Goal: Communication & Community: Answer question/provide support

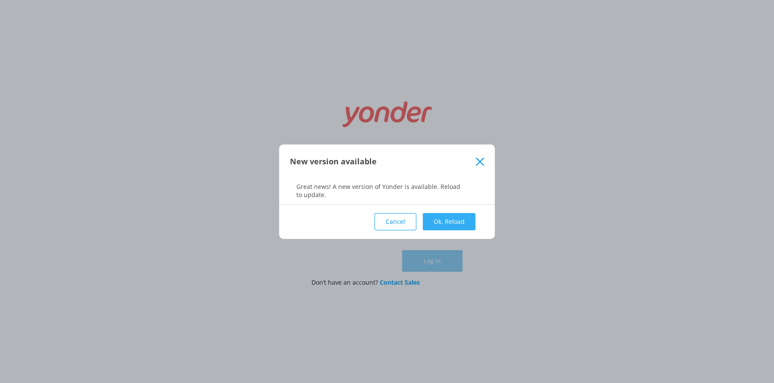
type input "[EMAIL_ADDRESS][DOMAIN_NAME]"
click at [452, 224] on button "Ok, Reload" at bounding box center [449, 221] width 53 height 17
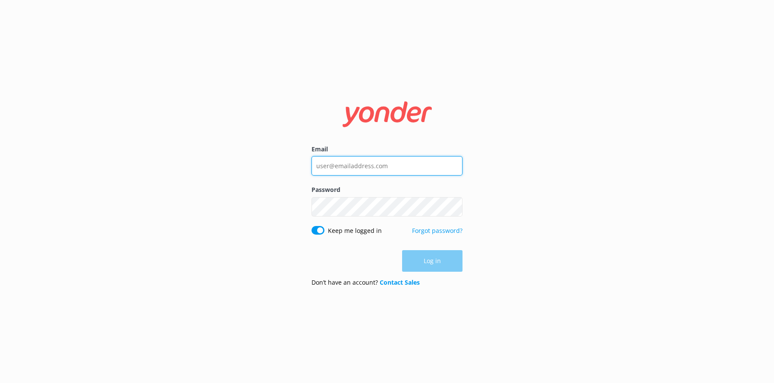
type input "[EMAIL_ADDRESS][DOMAIN_NAME]"
click at [426, 259] on div "Log in" at bounding box center [386, 261] width 151 height 22
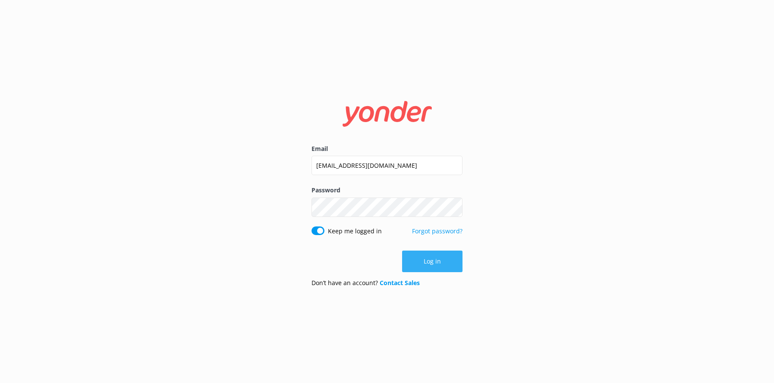
click at [429, 262] on button "Log in" at bounding box center [432, 262] width 60 height 22
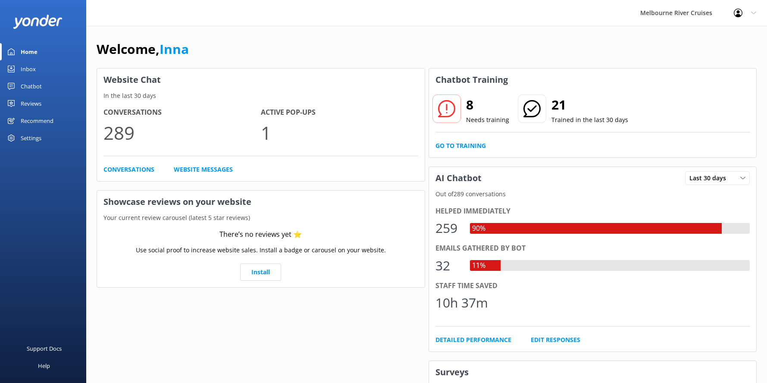
click at [25, 69] on div "Inbox" at bounding box center [28, 68] width 15 height 17
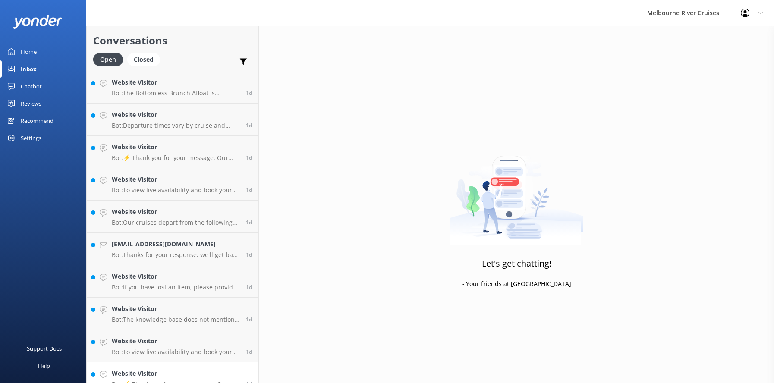
scroll to position [562, 0]
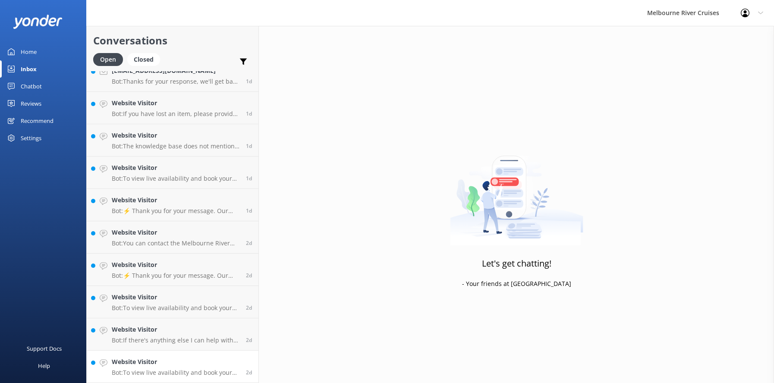
click at [141, 362] on h4 "Website Visitor" at bounding box center [176, 361] width 128 height 9
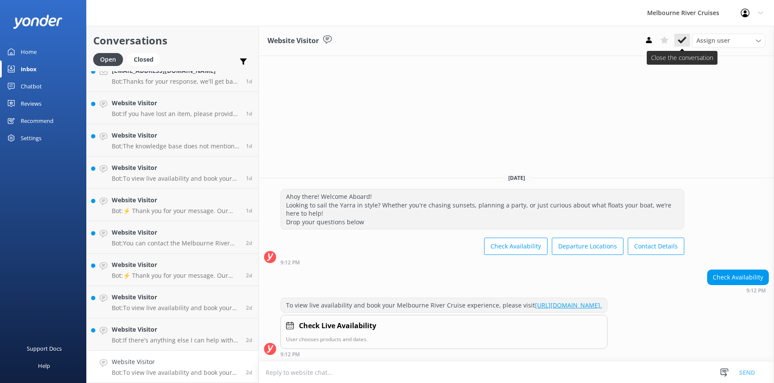
click at [679, 39] on icon at bounding box center [682, 40] width 9 height 9
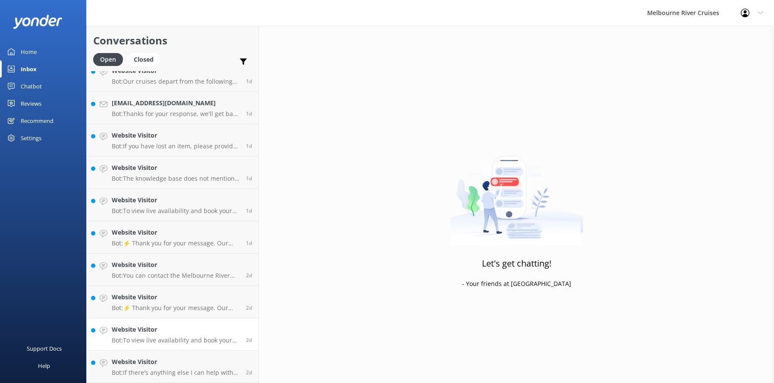
scroll to position [529, 0]
click at [141, 365] on h4 "Website Visitor" at bounding box center [176, 361] width 128 height 9
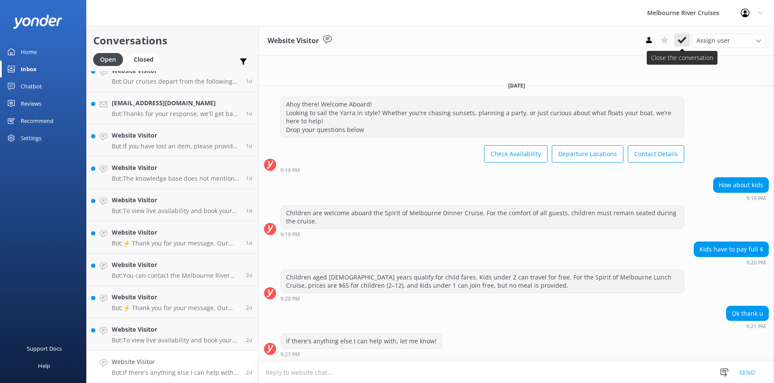
click at [680, 40] on icon at bounding box center [682, 40] width 9 height 9
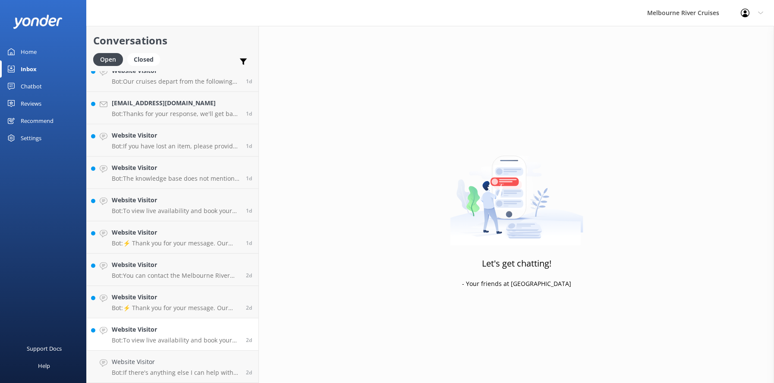
scroll to position [497, 0]
click at [152, 367] on h4 "Website Visitor" at bounding box center [176, 361] width 128 height 9
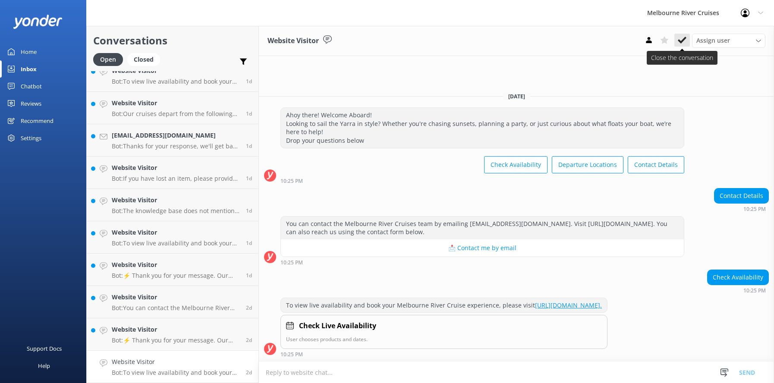
click at [678, 41] on use at bounding box center [682, 40] width 9 height 7
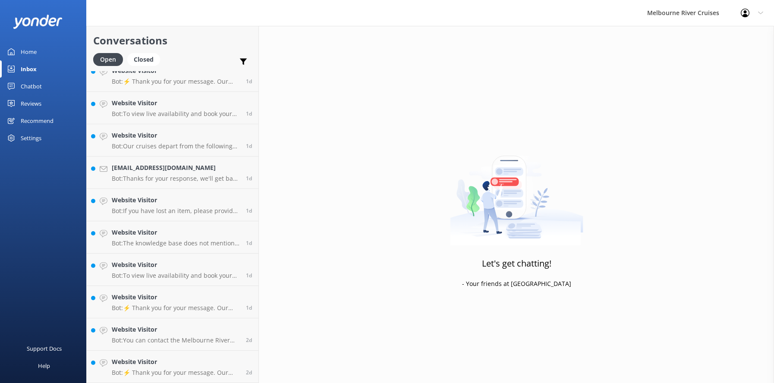
scroll to position [465, 0]
click at [177, 367] on div "Website Visitor Bot: ⚡ Thank you for your message. Our office hours are Mon - F…" at bounding box center [176, 366] width 128 height 19
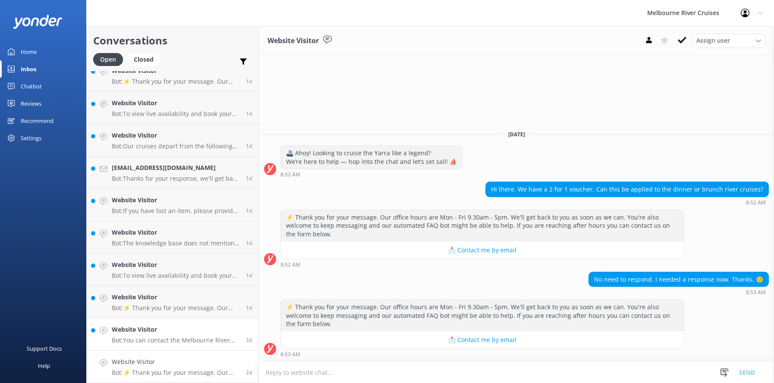
click at [168, 333] on h4 "Website Visitor" at bounding box center [176, 329] width 128 height 9
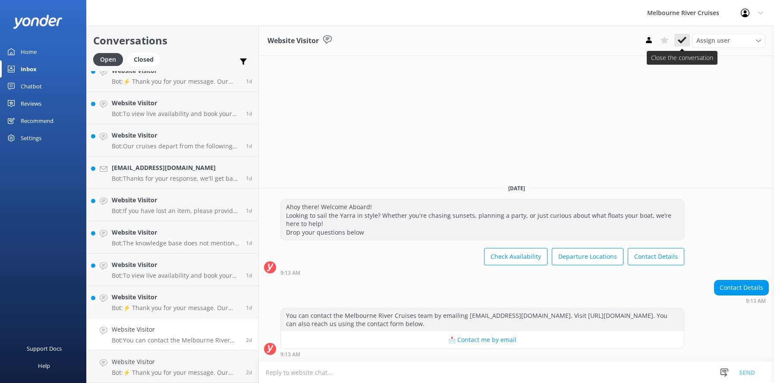
click at [680, 42] on use at bounding box center [682, 40] width 9 height 7
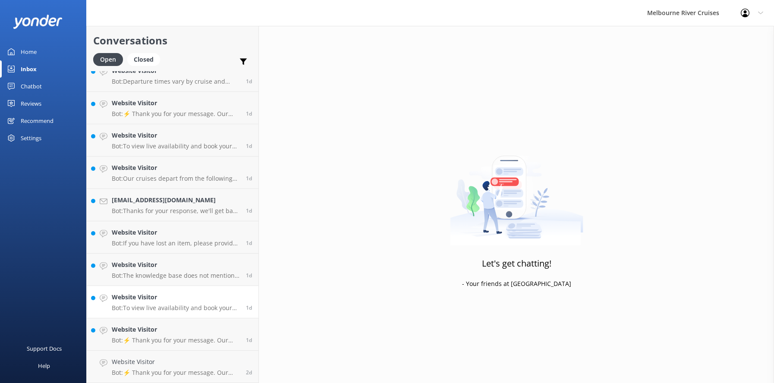
scroll to position [432, 0]
click at [145, 330] on h4 "Website Visitor" at bounding box center [176, 329] width 128 height 9
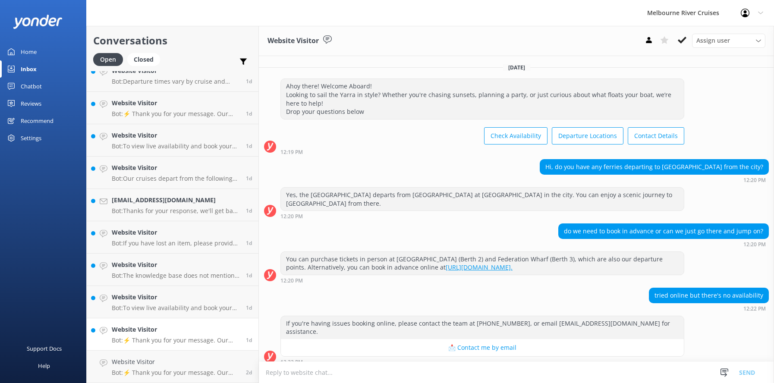
scroll to position [89, 0]
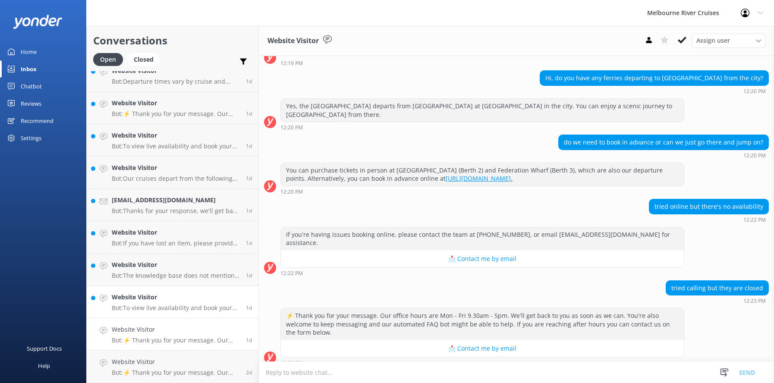
click at [141, 302] on h4 "Website Visitor" at bounding box center [176, 296] width 128 height 9
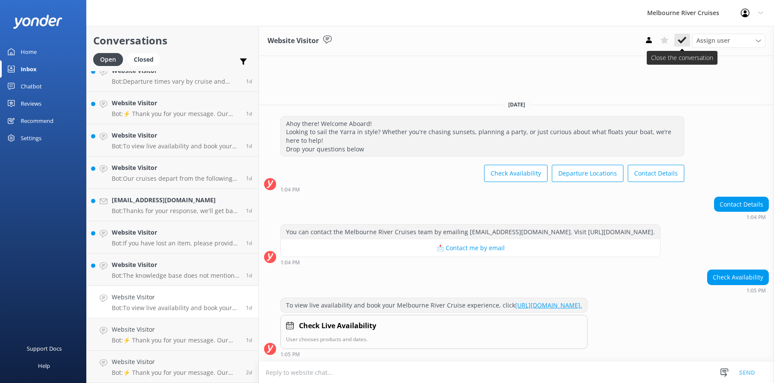
click at [681, 39] on icon at bounding box center [682, 40] width 9 height 9
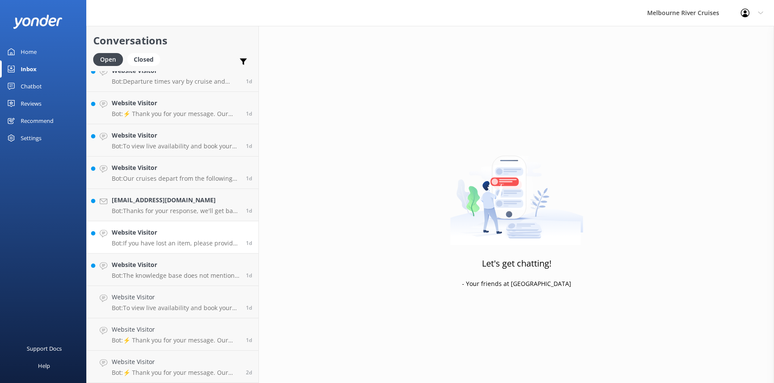
scroll to position [400, 0]
click at [157, 305] on p "Bot: The knowledge base does not mention any booking fees when booking online. …" at bounding box center [176, 308] width 128 height 8
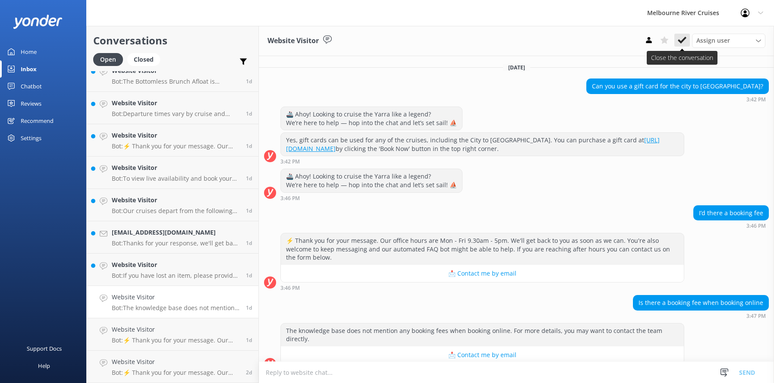
click at [679, 40] on icon at bounding box center [682, 40] width 9 height 9
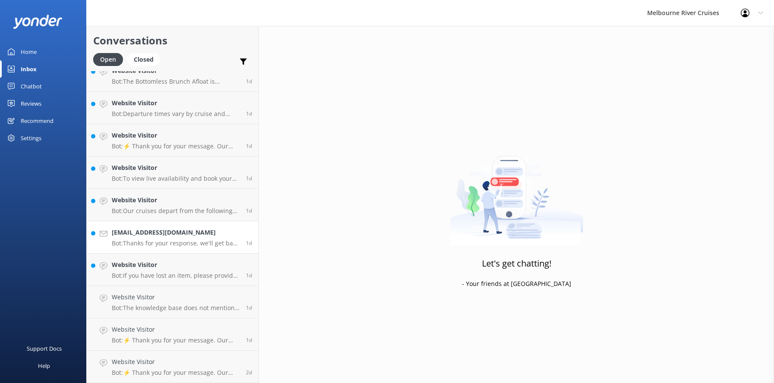
scroll to position [367, 0]
click at [159, 299] on h4 "Website Visitor" at bounding box center [176, 296] width 128 height 9
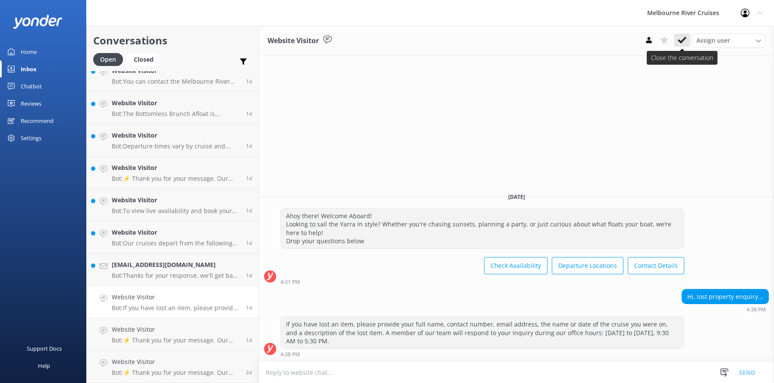
click at [682, 41] on use at bounding box center [682, 40] width 9 height 7
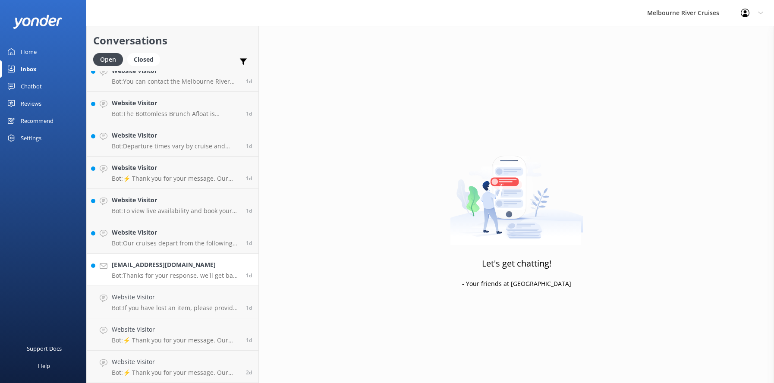
scroll to position [335, 0]
click at [160, 303] on div "[EMAIL_ADDRESS][DOMAIN_NAME] Bot: Thanks for your response, we'll get back to y…" at bounding box center [176, 301] width 128 height 19
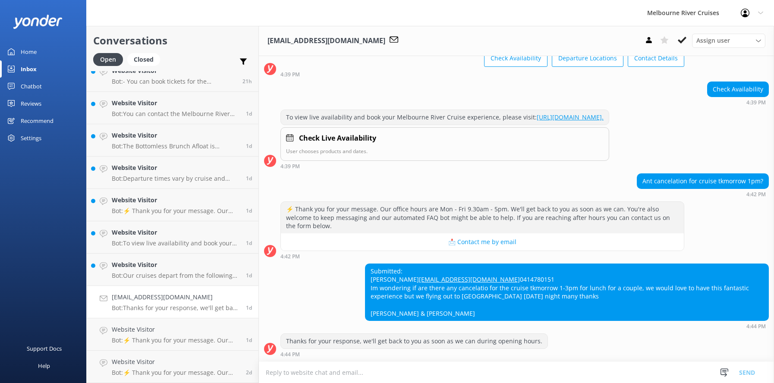
scroll to position [103, 0]
click at [757, 37] on div "Assign user" at bounding box center [728, 40] width 69 height 9
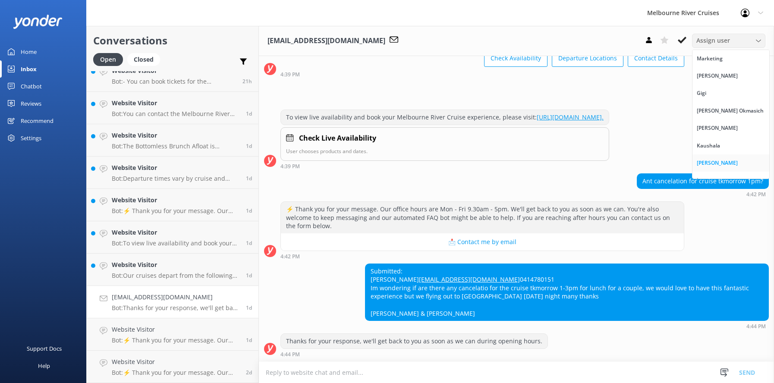
click at [722, 164] on link "[PERSON_NAME]" at bounding box center [730, 162] width 77 height 17
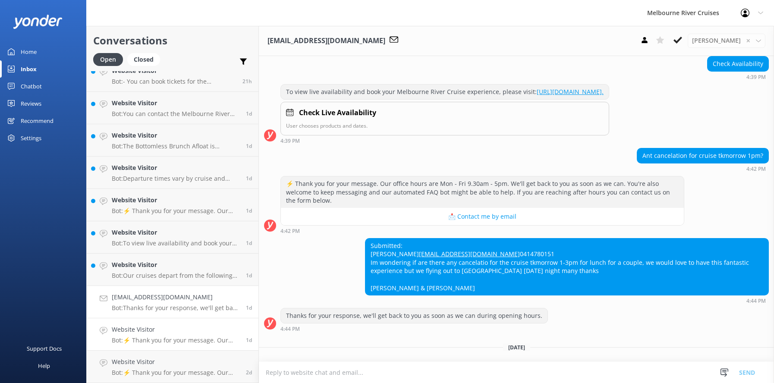
scroll to position [144, 0]
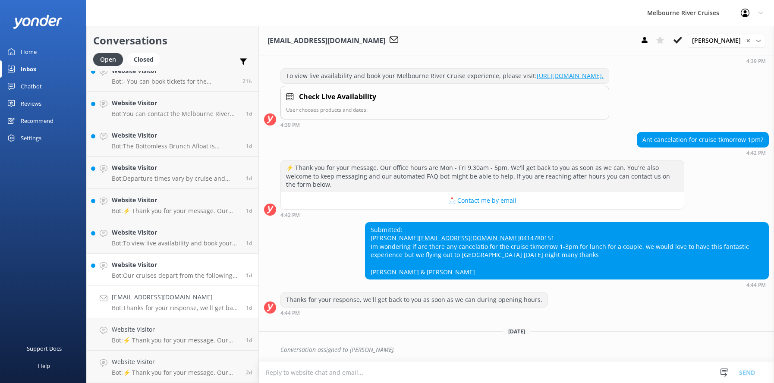
click at [143, 267] on h4 "Website Visitor" at bounding box center [176, 264] width 128 height 9
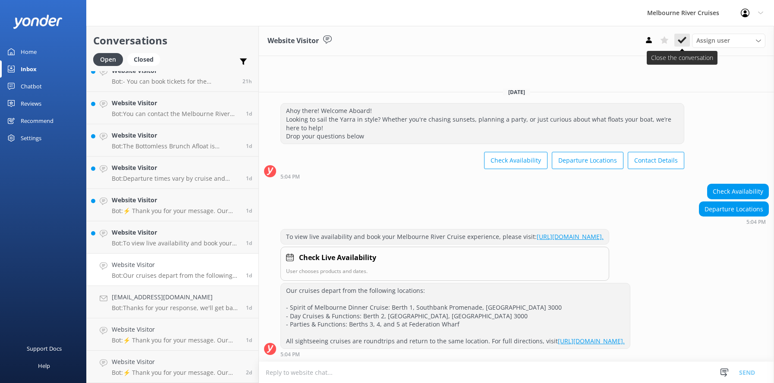
click at [681, 41] on use at bounding box center [682, 40] width 9 height 7
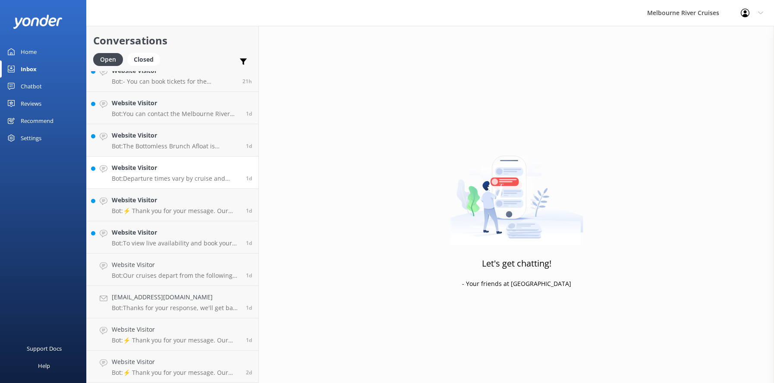
scroll to position [303, 0]
click at [146, 274] on p "Bot: To view live availability and book your Melbourne River Cruise experience,…" at bounding box center [176, 276] width 128 height 8
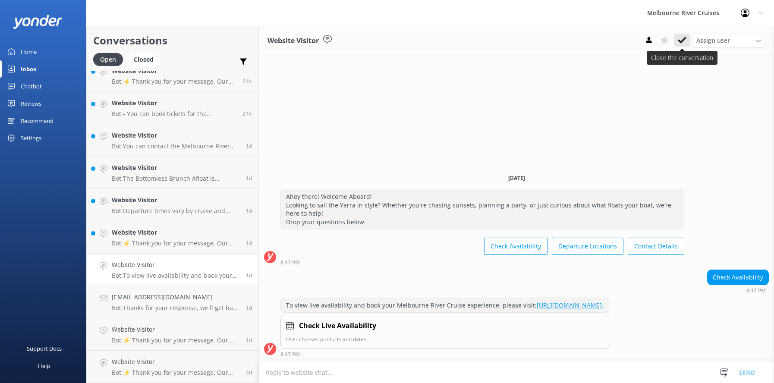
click at [680, 39] on icon at bounding box center [682, 40] width 9 height 9
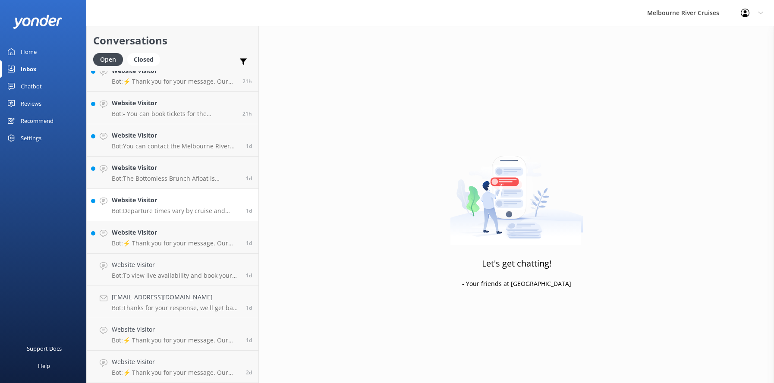
scroll to position [270, 0]
click at [163, 268] on h4 "Website Visitor" at bounding box center [176, 264] width 128 height 9
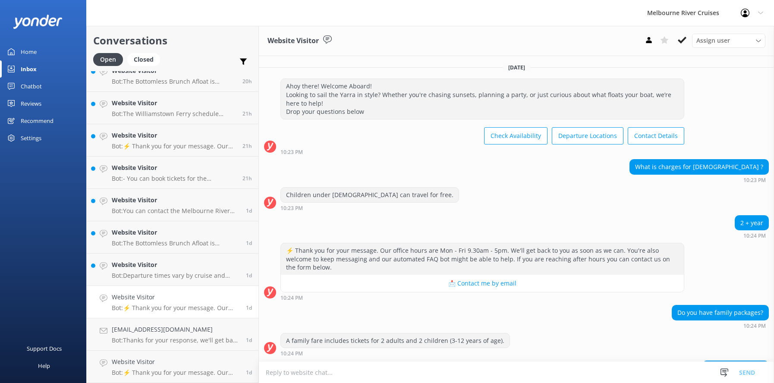
scroll to position [89, 0]
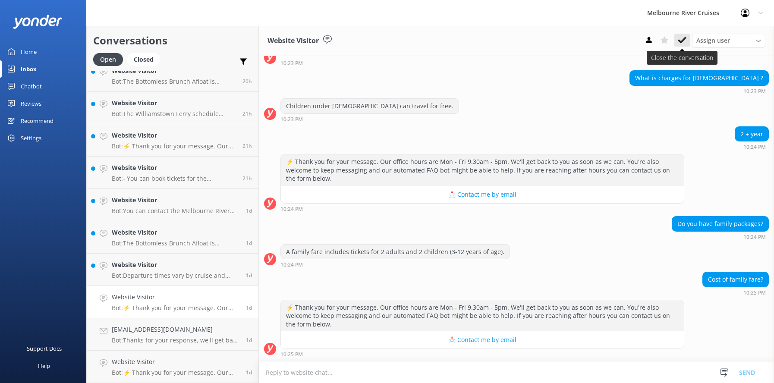
click at [678, 38] on icon at bounding box center [682, 40] width 9 height 9
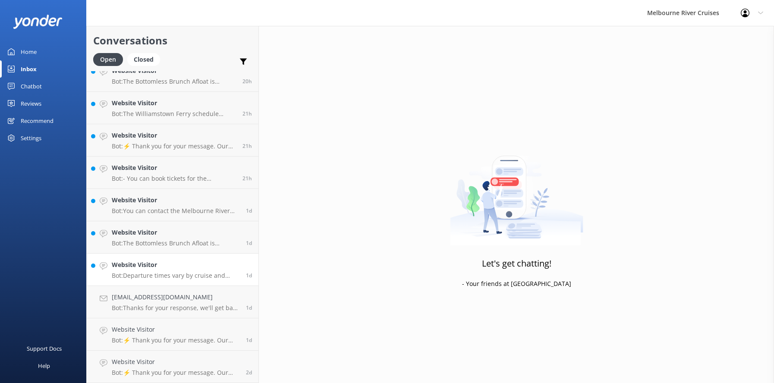
click at [147, 273] on p "Bot: Departure times vary by cruise and season. For the most up-to-date schedul…" at bounding box center [176, 276] width 128 height 8
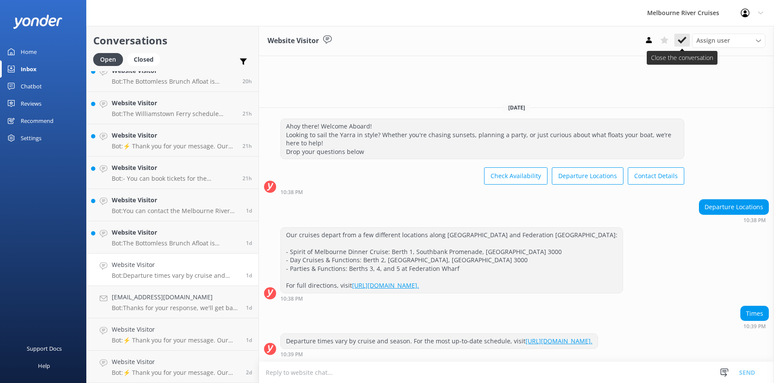
click at [682, 39] on icon at bounding box center [682, 40] width 9 height 9
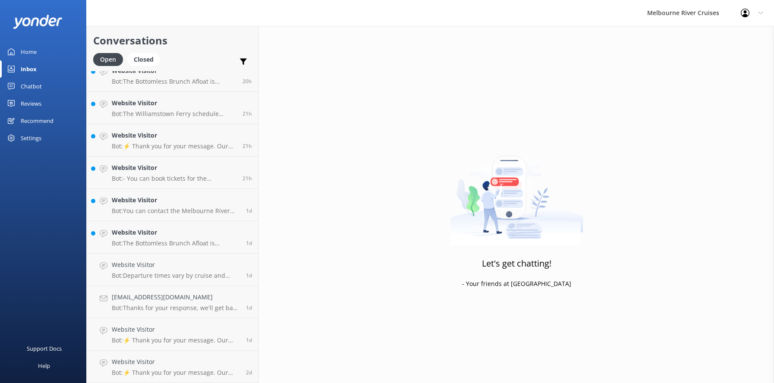
scroll to position [238, 0]
click at [150, 272] on p "Bot: The Bottomless Brunch Afloat is designed as an adult-focused experience. W…" at bounding box center [176, 276] width 128 height 8
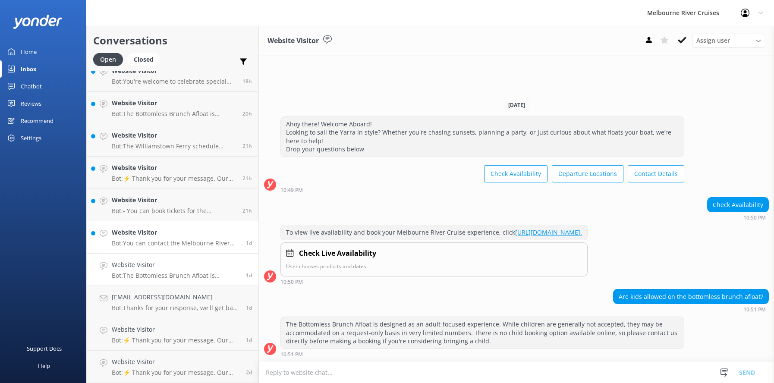
click at [136, 240] on p "Bot: You can contact the Melbourne River Cruises team by emailing [EMAIL_ADDRES…" at bounding box center [176, 243] width 128 height 8
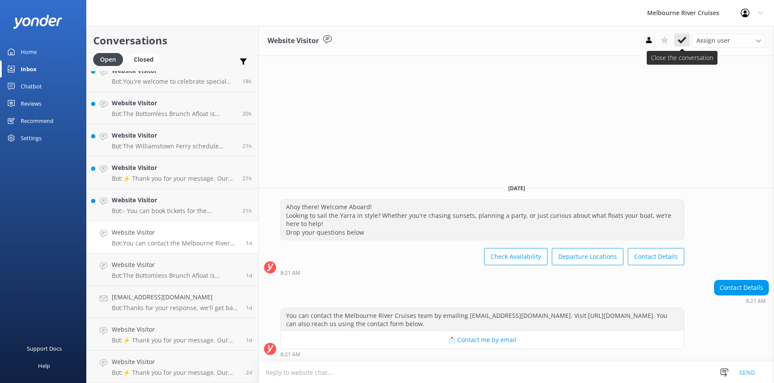
click at [680, 39] on icon at bounding box center [682, 40] width 9 height 9
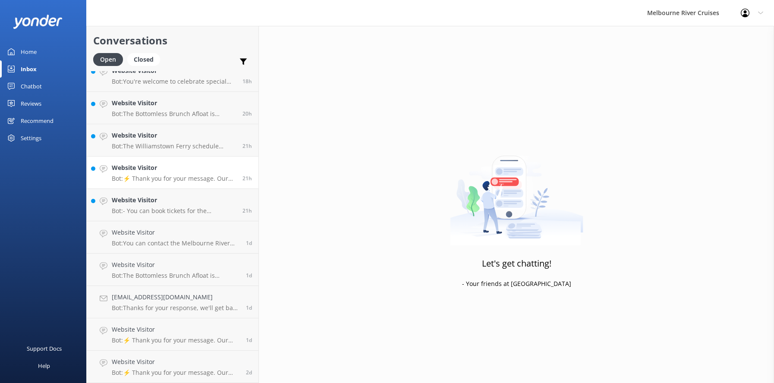
scroll to position [206, 0]
click at [145, 200] on h4 "Website Visitor" at bounding box center [174, 199] width 124 height 9
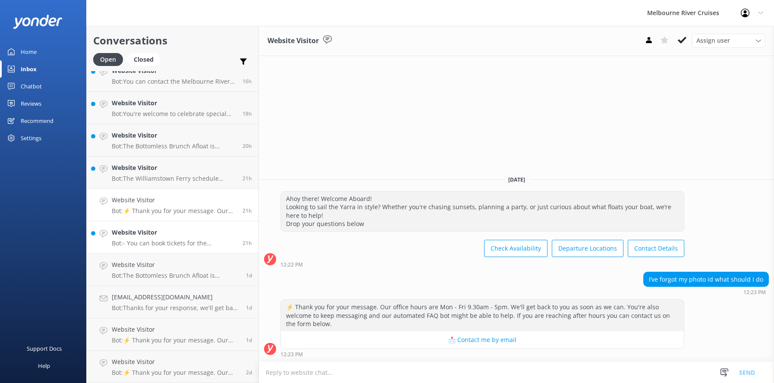
click at [156, 240] on p "Bot: - You can book tickets for the Williamstown Ferry online at [URL][DOMAIN_N…" at bounding box center [174, 243] width 124 height 8
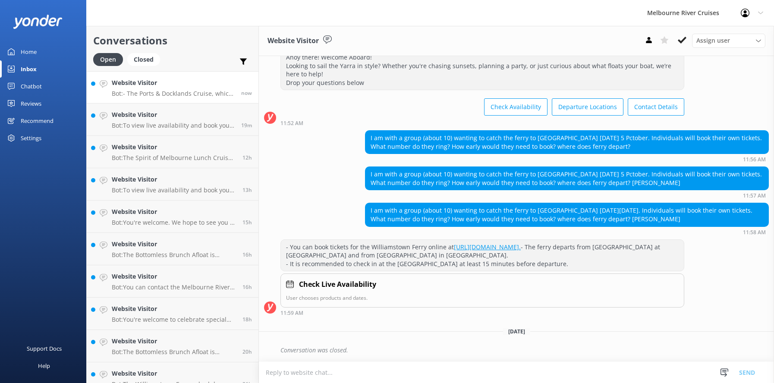
click at [144, 88] on div "Website Visitor Bot: - The Ports & Docklands Cruise, which lasts approximately …" at bounding box center [173, 87] width 123 height 19
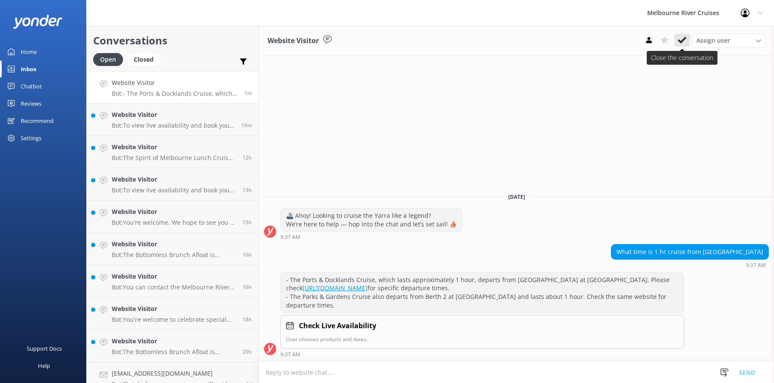
click at [679, 41] on use at bounding box center [682, 40] width 9 height 7
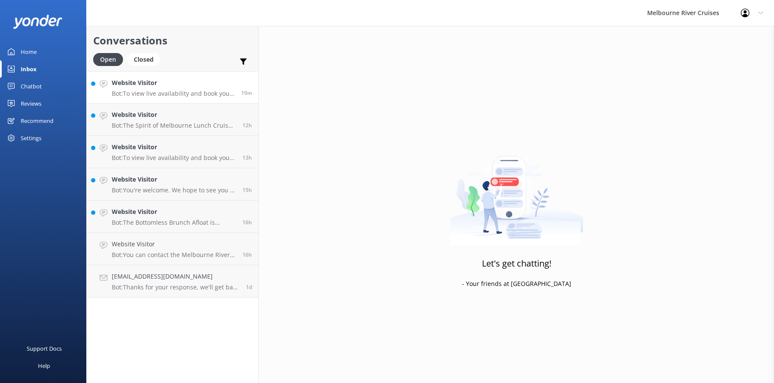
click at [129, 89] on div "Website Visitor Bot: To view live availability and book your Melbourne River Cr…" at bounding box center [173, 87] width 123 height 19
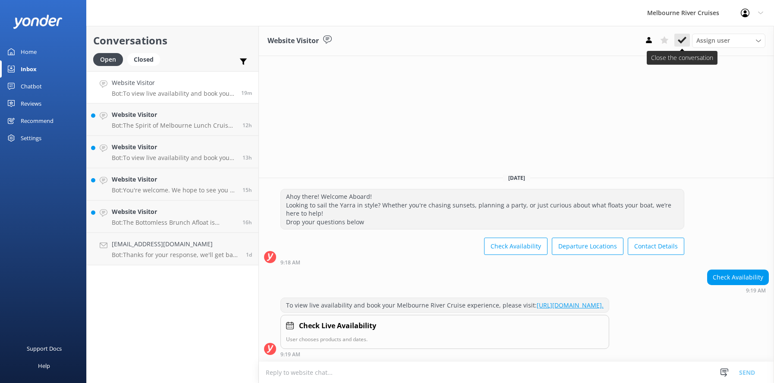
click at [678, 43] on icon at bounding box center [682, 40] width 9 height 9
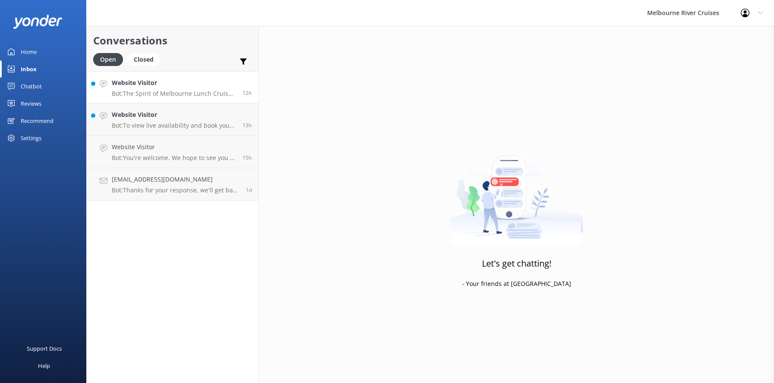
click at [137, 82] on h4 "Website Visitor" at bounding box center [174, 82] width 124 height 9
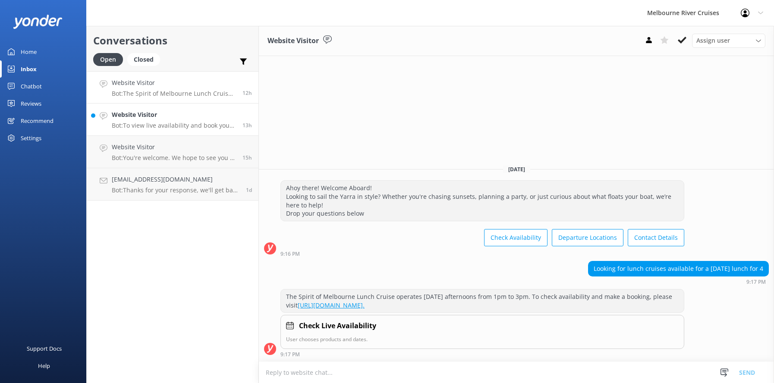
click at [149, 118] on h4 "Website Visitor" at bounding box center [174, 114] width 124 height 9
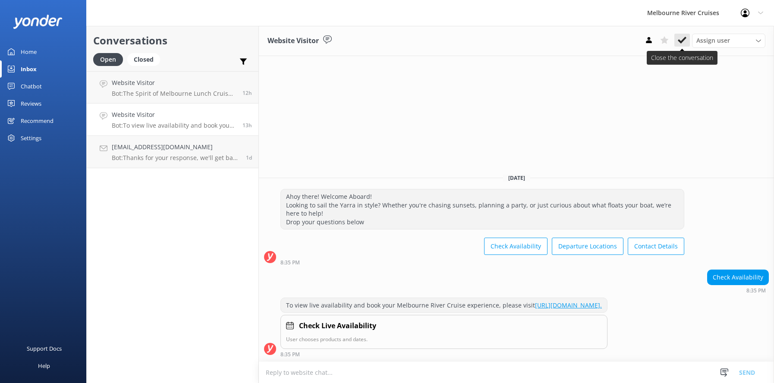
click at [681, 38] on icon at bounding box center [682, 40] width 9 height 9
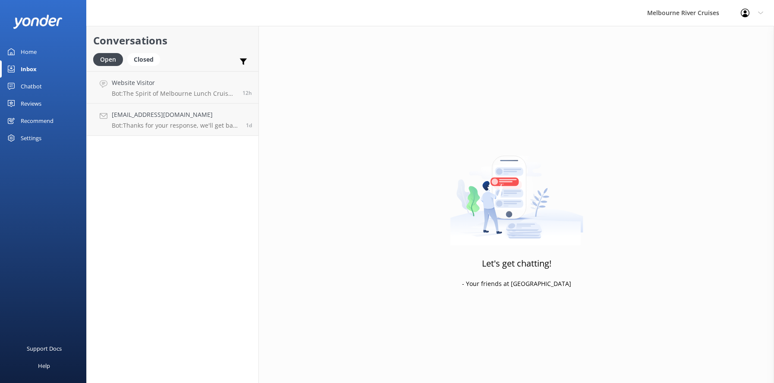
click at [34, 86] on div "Chatbot" at bounding box center [31, 86] width 21 height 17
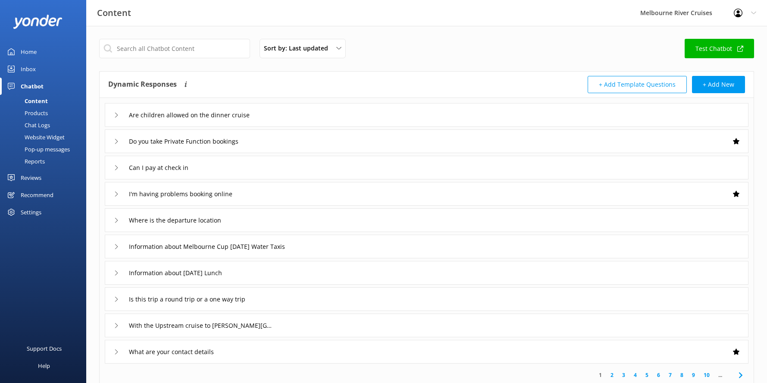
click at [25, 69] on div "Inbox" at bounding box center [28, 68] width 15 height 17
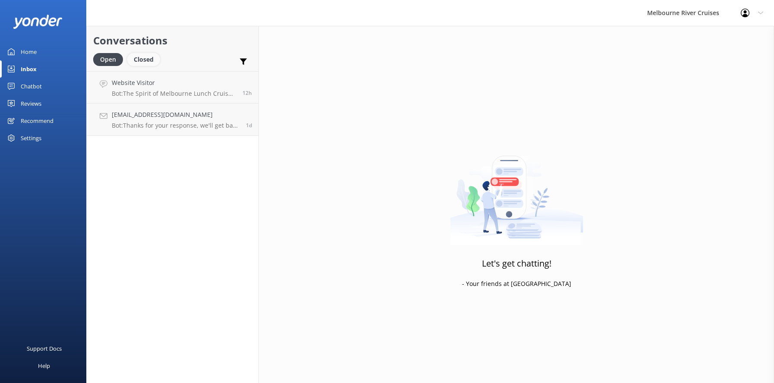
click at [142, 60] on div "Closed" at bounding box center [143, 59] width 33 height 13
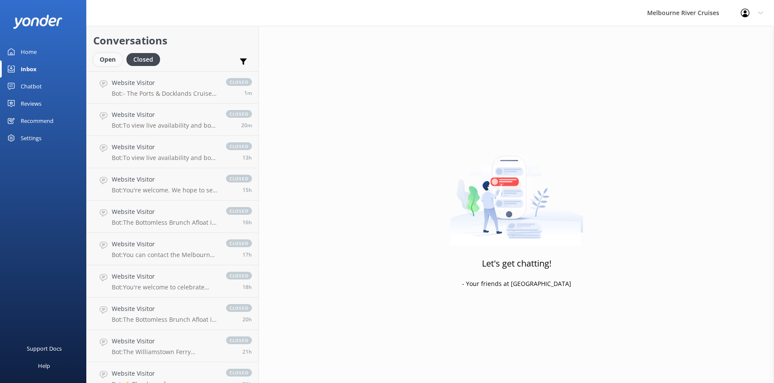
click at [103, 61] on div "Open" at bounding box center [107, 59] width 29 height 13
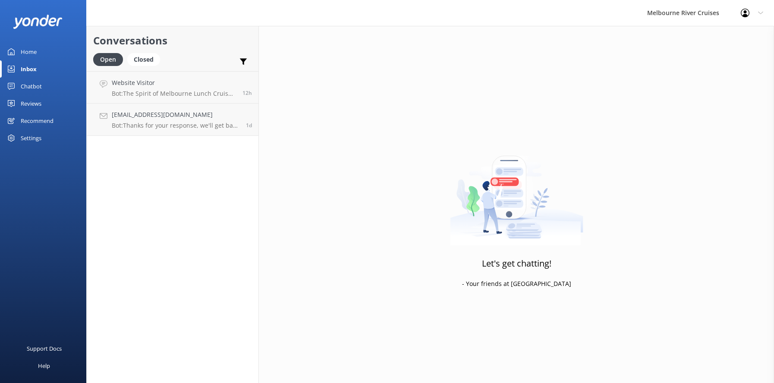
click at [26, 68] on div "Inbox" at bounding box center [29, 68] width 16 height 17
click at [31, 89] on div "Chatbot" at bounding box center [31, 86] width 21 height 17
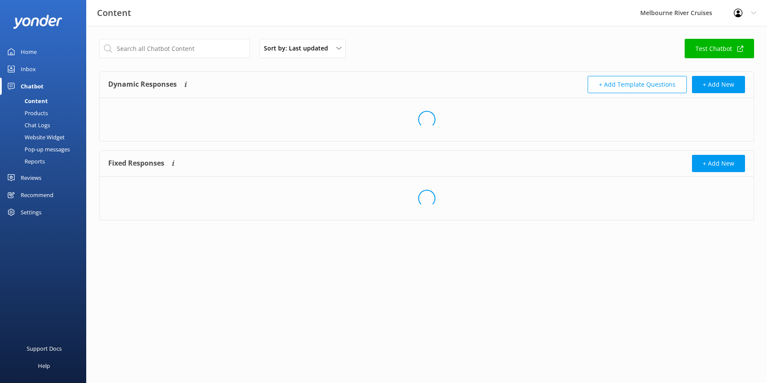
click at [29, 69] on div "Inbox" at bounding box center [28, 68] width 15 height 17
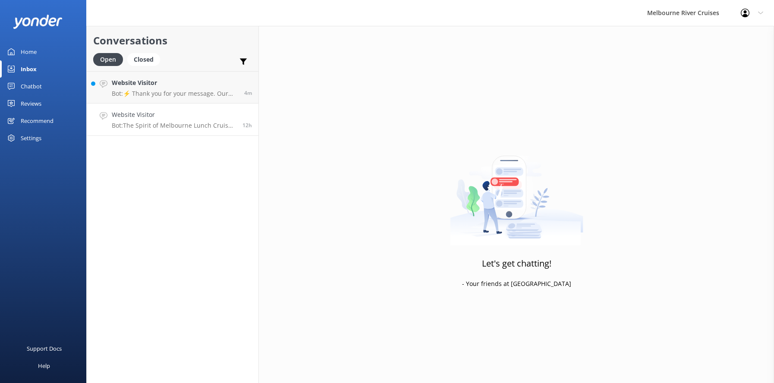
click at [139, 124] on p "Bot: The Spirit of Melbourne Lunch Cruise operates [DATE] afternoons from 1pm t…" at bounding box center [174, 126] width 124 height 8
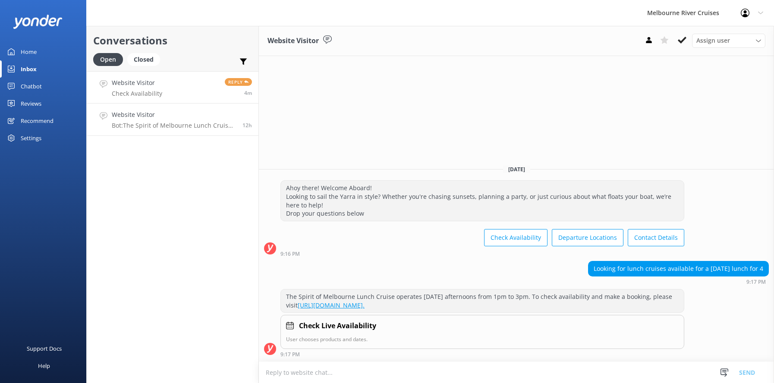
click at [142, 86] on h4 "Website Visitor" at bounding box center [137, 82] width 50 height 9
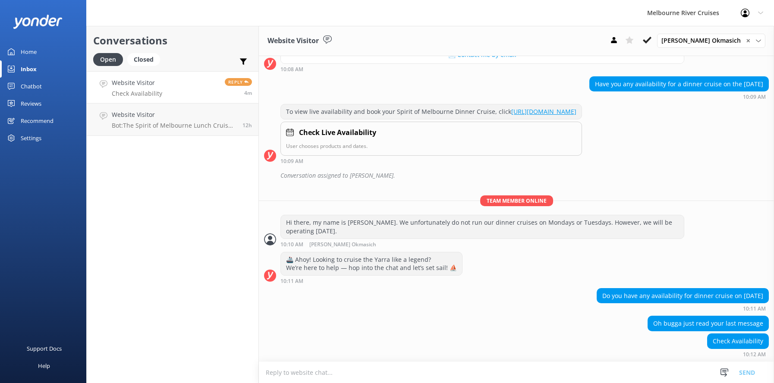
scroll to position [181, 0]
click at [130, 117] on h4 "Website Visitor" at bounding box center [174, 114] width 124 height 9
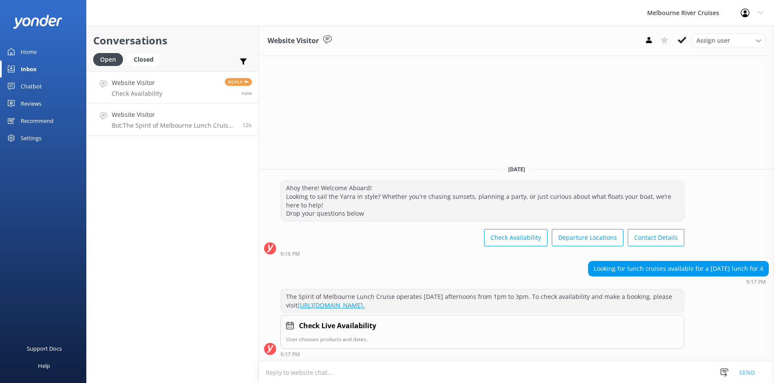
click at [133, 90] on p "Check Availability" at bounding box center [137, 94] width 50 height 8
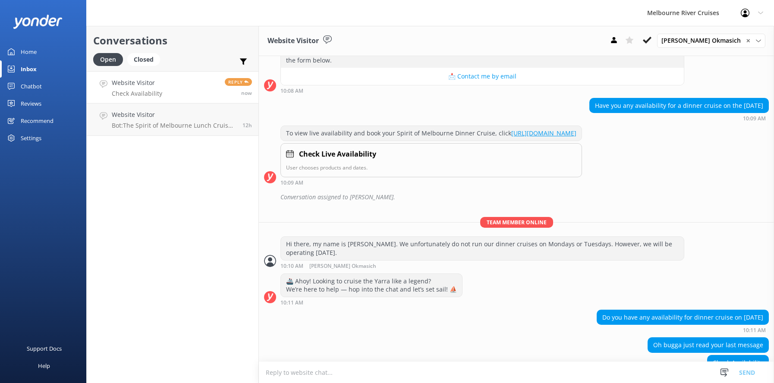
scroll to position [181, 0]
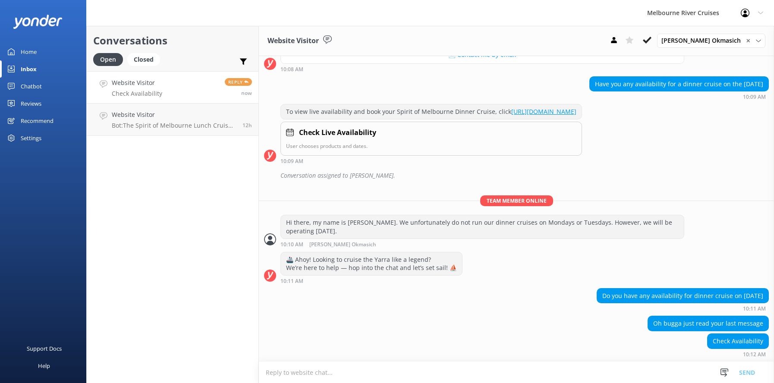
click at [26, 69] on div "Inbox" at bounding box center [29, 68] width 16 height 17
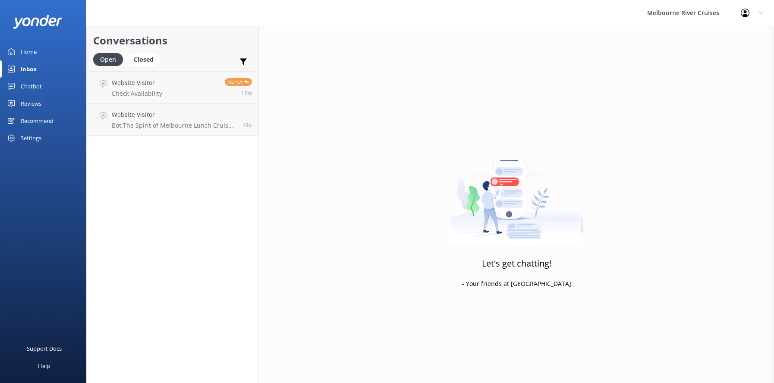
click at [31, 68] on div "Inbox" at bounding box center [29, 68] width 16 height 17
click at [24, 49] on div "Home" at bounding box center [29, 51] width 16 height 17
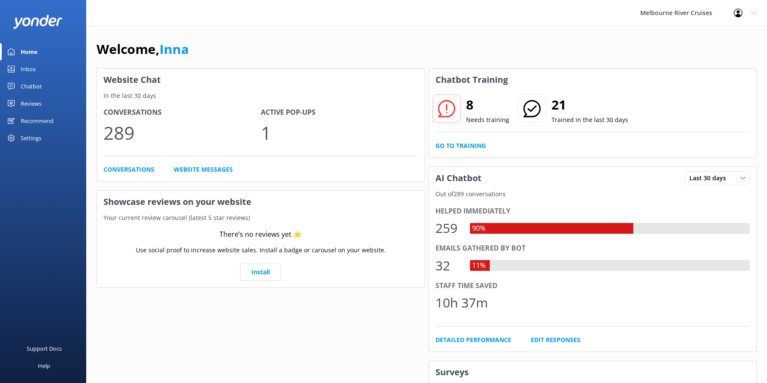
click at [32, 70] on div "Inbox" at bounding box center [28, 68] width 15 height 17
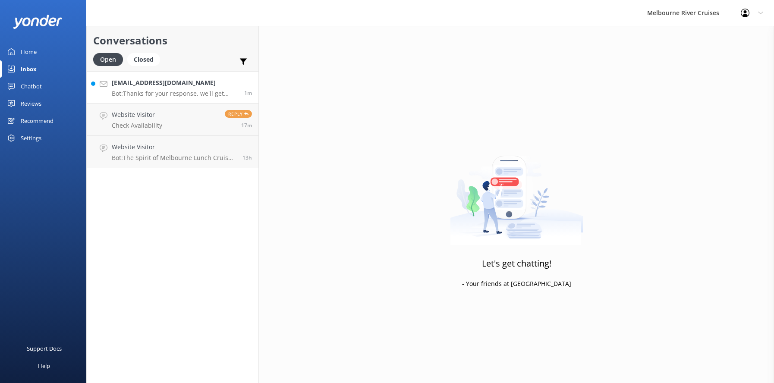
click at [150, 90] on p "Bot: Thanks for your response, we'll get back to you as soon as we can during o…" at bounding box center [175, 94] width 126 height 8
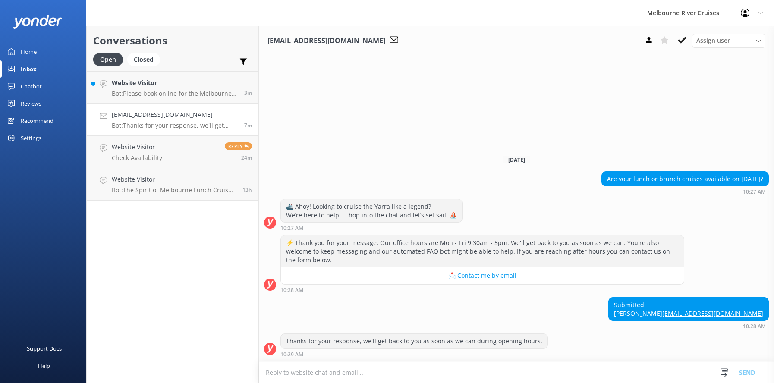
click at [147, 123] on p "Bot: Thanks for your response, we'll get back to you as soon as we can during o…" at bounding box center [175, 126] width 126 height 8
click at [142, 81] on h4 "Website Visitor" at bounding box center [175, 82] width 126 height 9
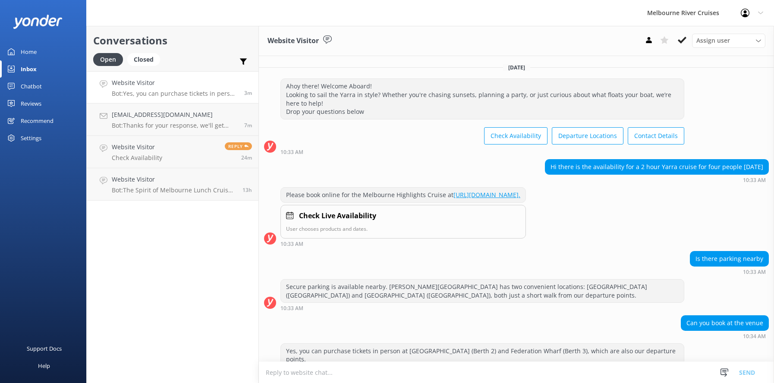
scroll to position [54, 0]
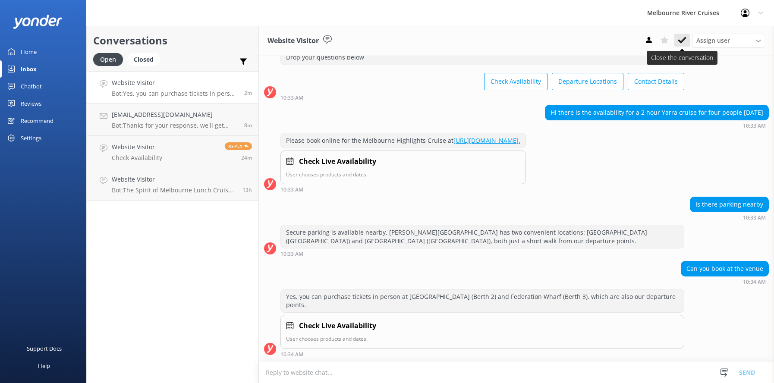
click at [679, 37] on icon at bounding box center [682, 40] width 9 height 9
